Goal: Task Accomplishment & Management: Use online tool/utility

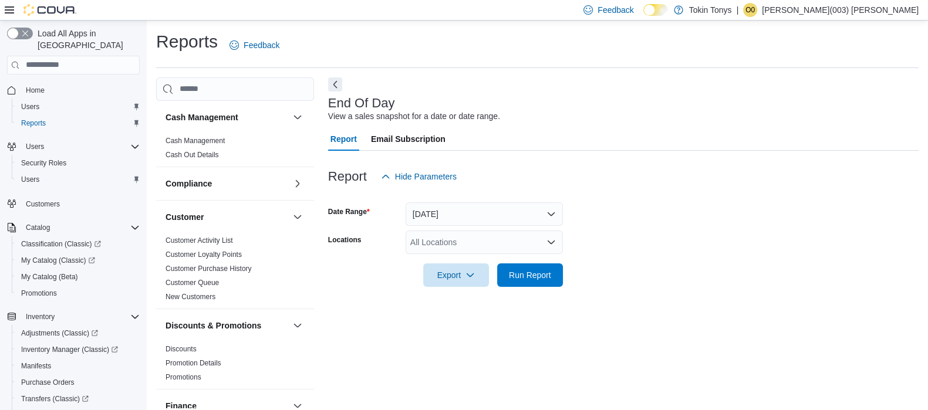
scroll to position [8, 0]
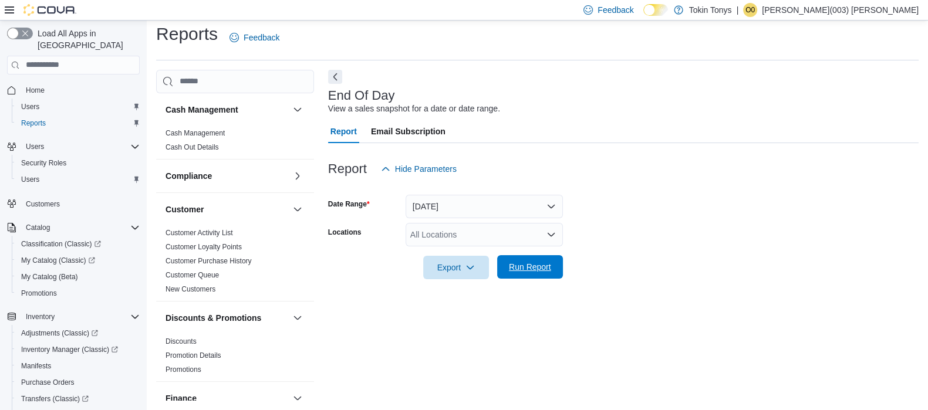
click at [558, 265] on button "Run Report" at bounding box center [530, 266] width 66 height 23
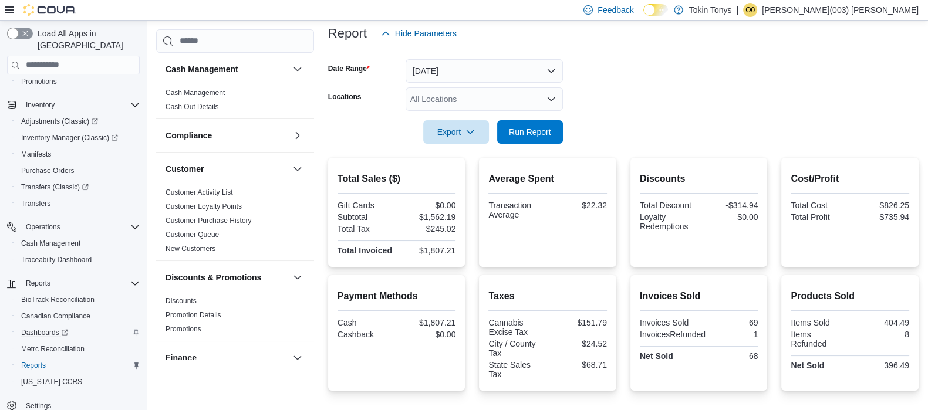
scroll to position [146, 0]
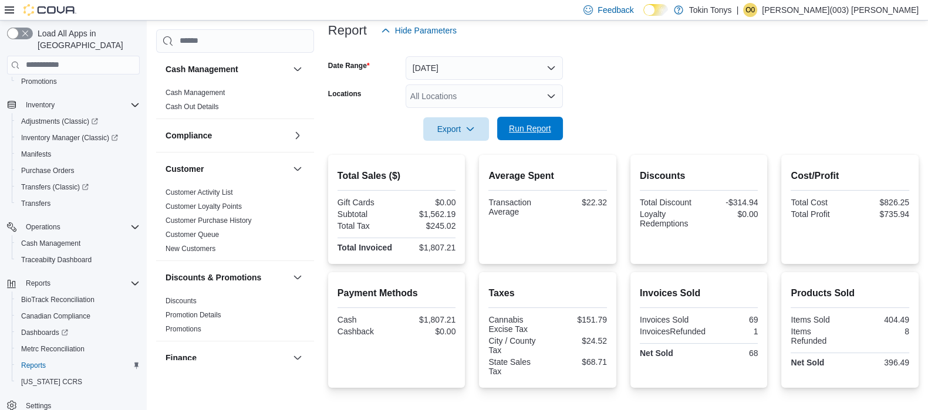
click at [511, 133] on span "Run Report" at bounding box center [530, 129] width 42 height 12
